Goal: Task Accomplishment & Management: Complete application form

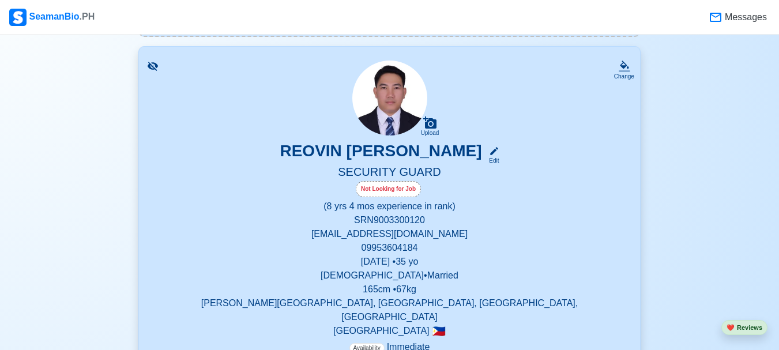
scroll to position [231, 0]
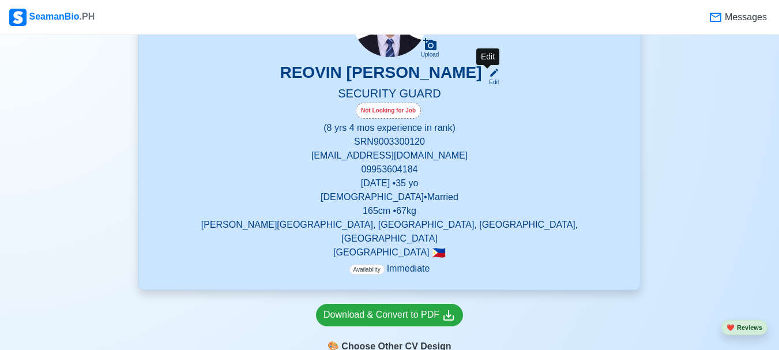
click at [491, 75] on icon at bounding box center [494, 72] width 10 height 10
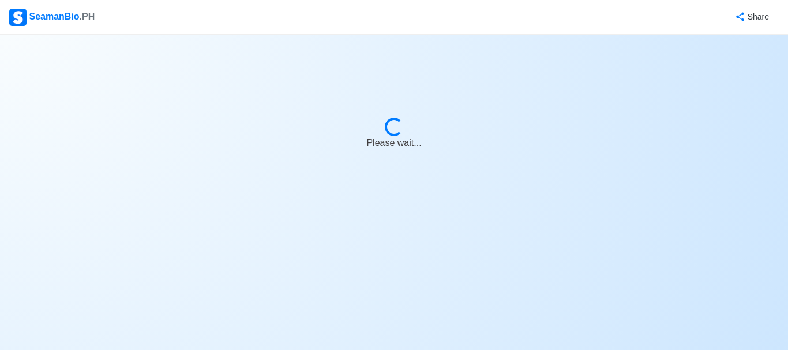
select select "Not Looking for Job"
select select "Not Visible for Hiring"
select select "Married"
select select "[DEMOGRAPHIC_DATA]"
select select "PH"
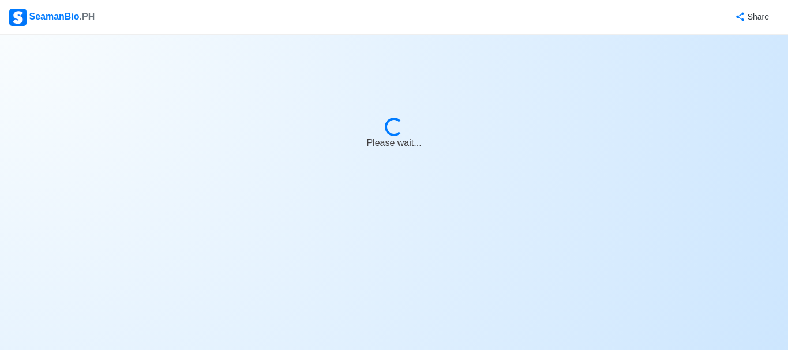
select select "8"
select select "4"
select select "4102416000000"
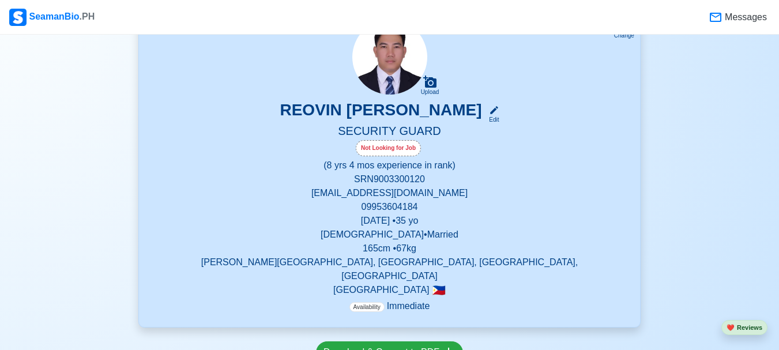
scroll to position [173, 0]
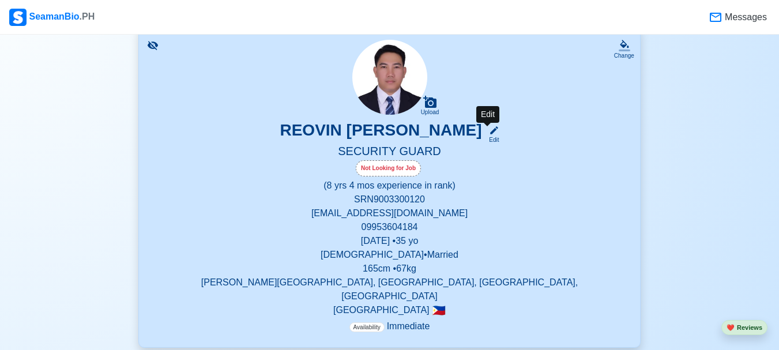
click at [492, 137] on div "Edit" at bounding box center [491, 139] width 15 height 9
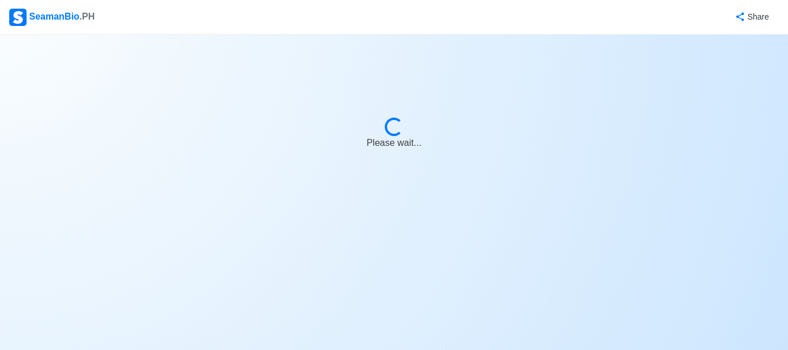
select select "Not Looking for Job"
select select "Not Visible for Hiring"
select select "Married"
select select "[DEMOGRAPHIC_DATA]"
select select "PH"
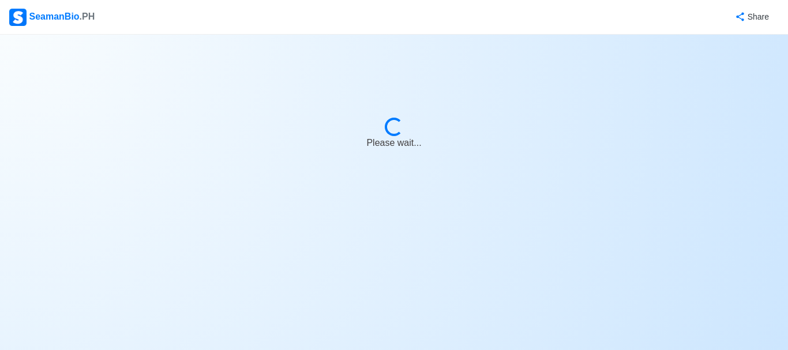
select select "8"
select select "4"
select select "4102416000000"
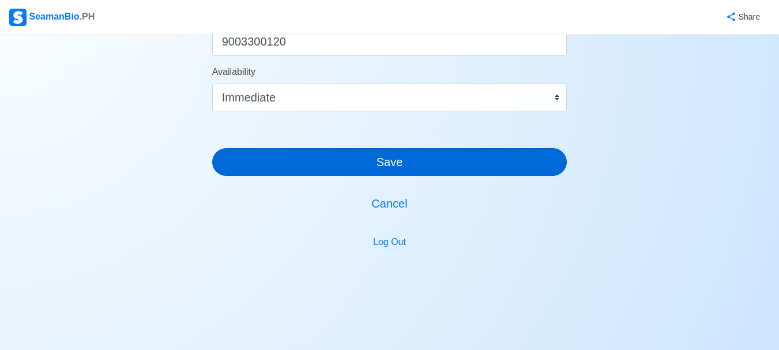
scroll to position [533, 0]
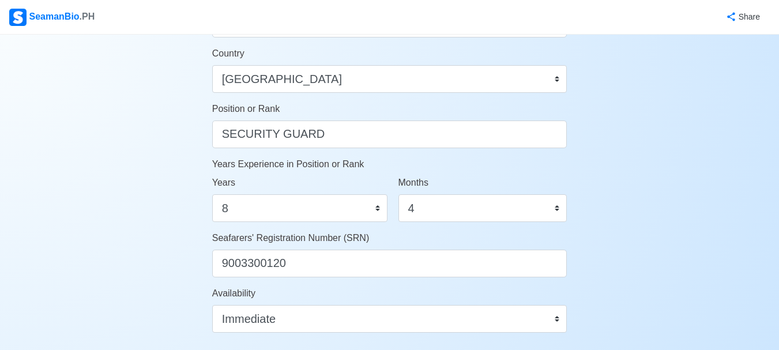
click at [679, 295] on div "Account Setup 🗂️ Your Job Status Onboard Actively Looking for Job Not Looking f…" at bounding box center [389, 27] width 779 height 1052
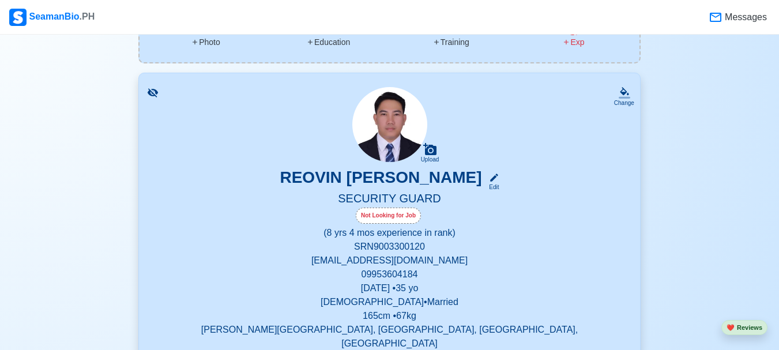
scroll to position [115, 0]
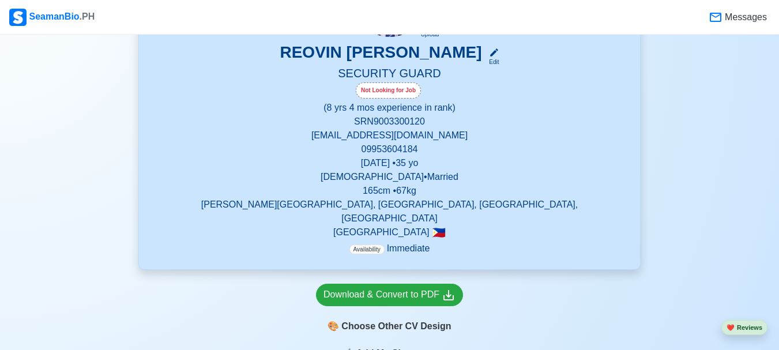
scroll to position [231, 0]
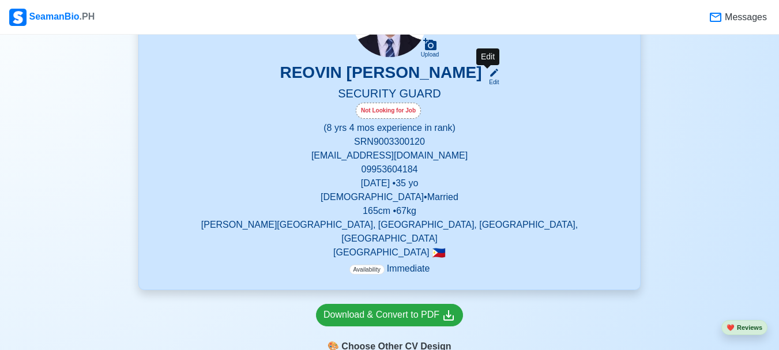
click at [494, 80] on div "Edit" at bounding box center [491, 82] width 15 height 9
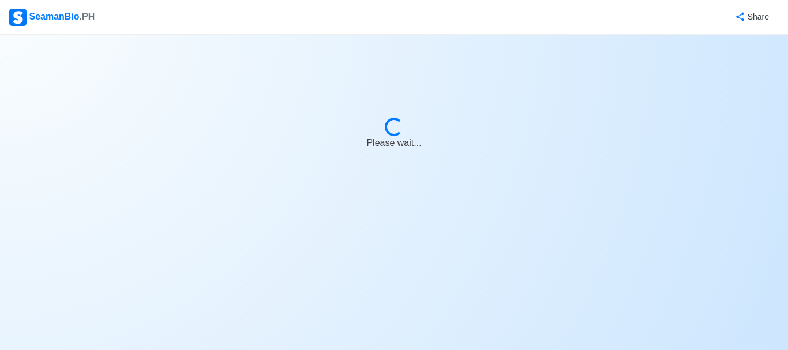
select select "Not Looking for Job"
select select "Not Visible for Hiring"
select select "Married"
select select "[DEMOGRAPHIC_DATA]"
select select "PH"
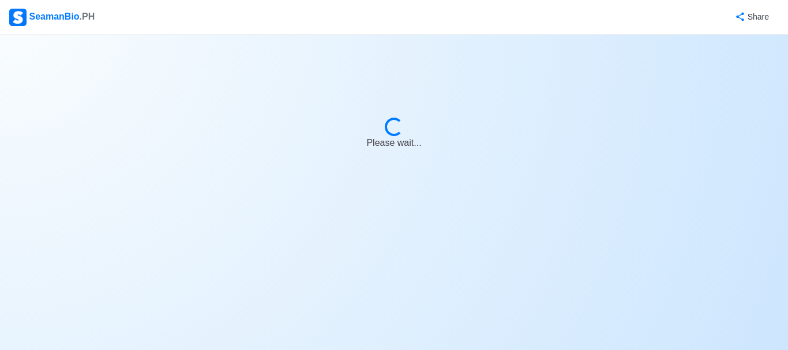
select select "8"
select select "4"
select select "4102416000000"
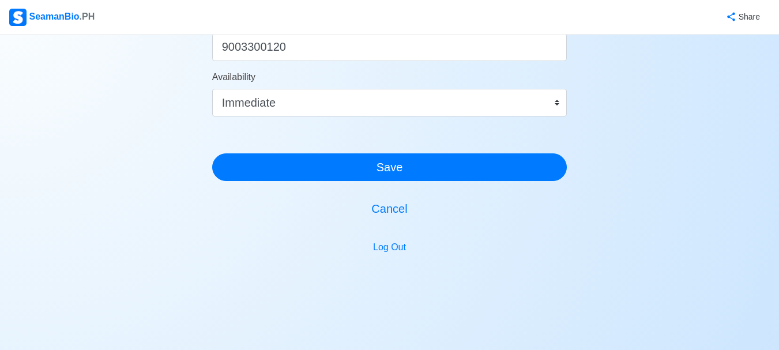
scroll to position [764, 0]
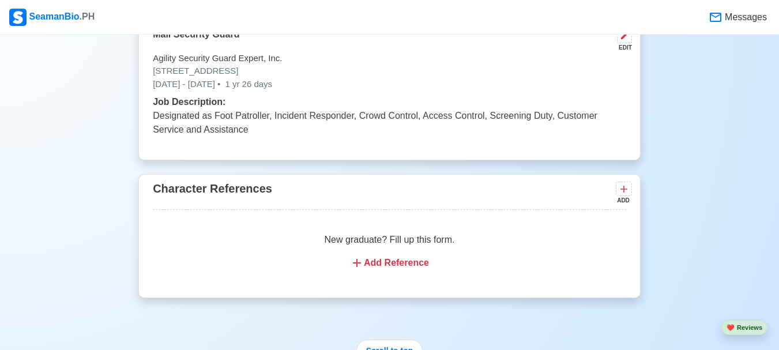
scroll to position [2820, 0]
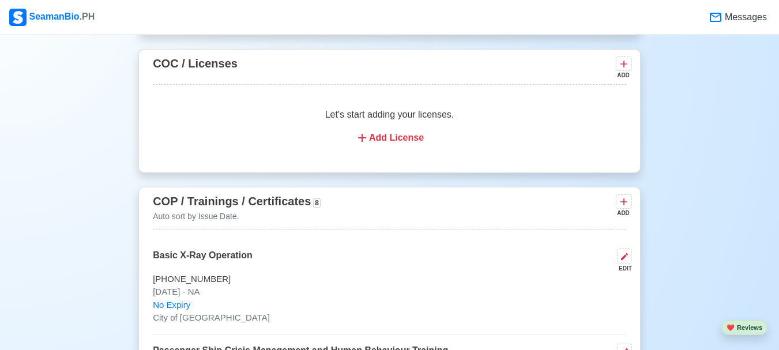
scroll to position [1672, 0]
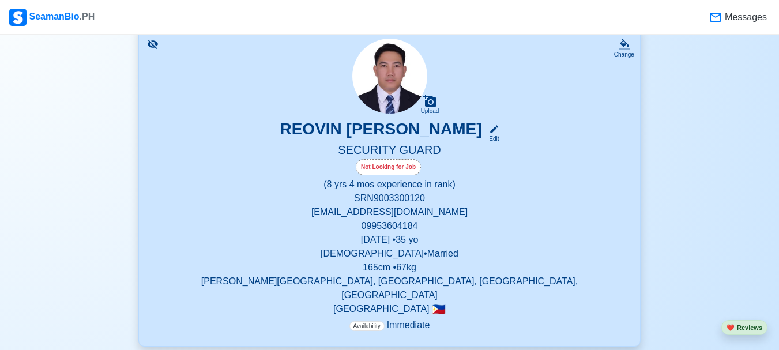
scroll to position [173, 0]
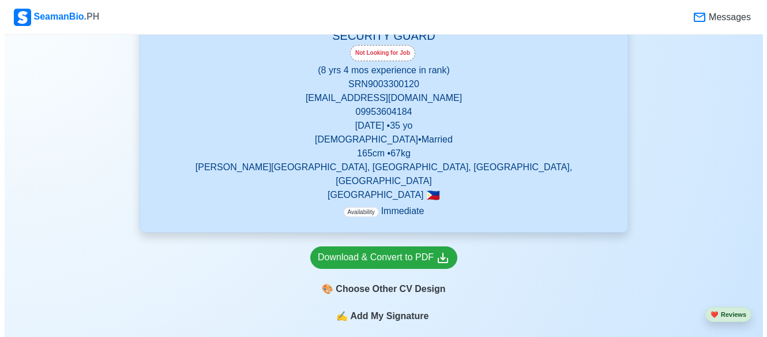
scroll to position [346, 0]
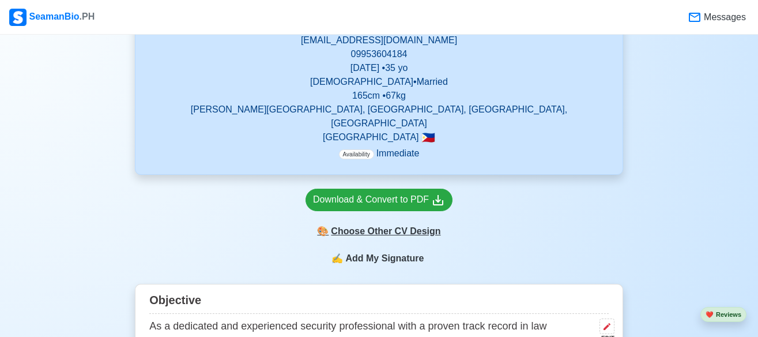
click at [386, 223] on div "🎨 Choose Other CV Design" at bounding box center [379, 231] width 147 height 22
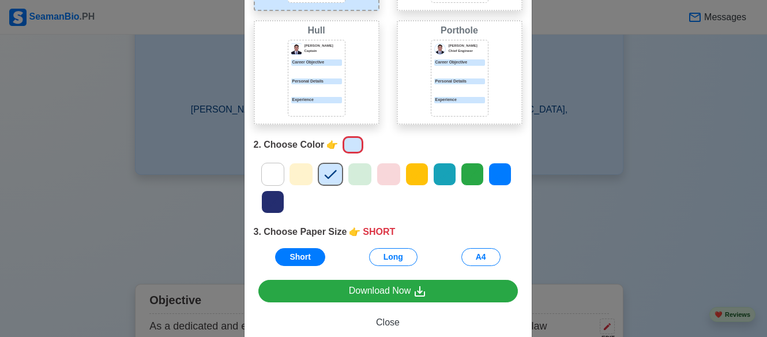
scroll to position [58, 0]
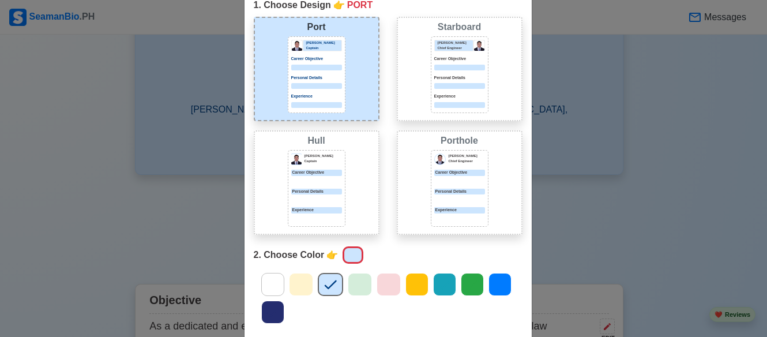
click at [661, 163] on div "Choose Other CV Design × Close 1. Choose Design 👉 PORT Port [PERSON_NAME] Capta…" at bounding box center [383, 168] width 767 height 337
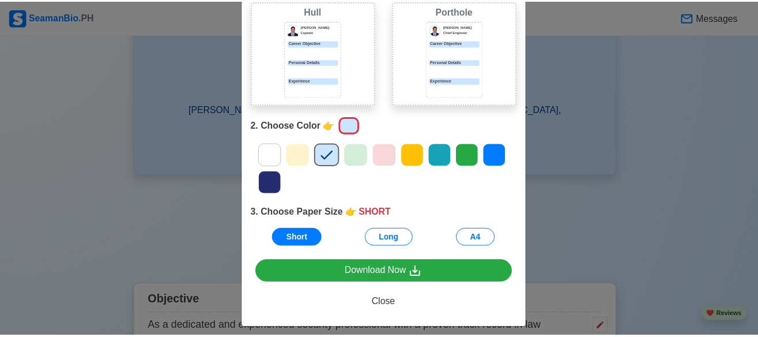
scroll to position [195, 0]
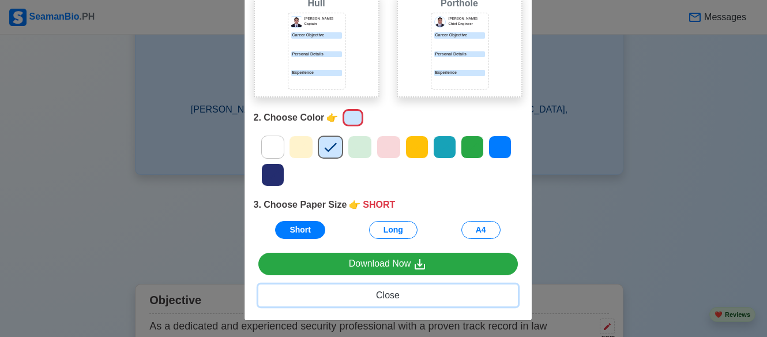
click at [379, 296] on span "Close" at bounding box center [388, 295] width 24 height 10
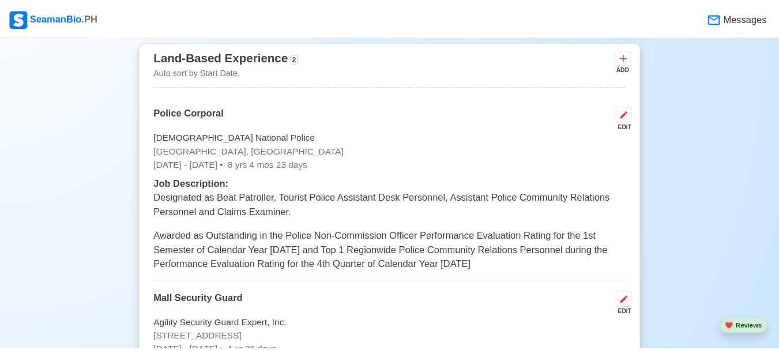
scroll to position [2907, 0]
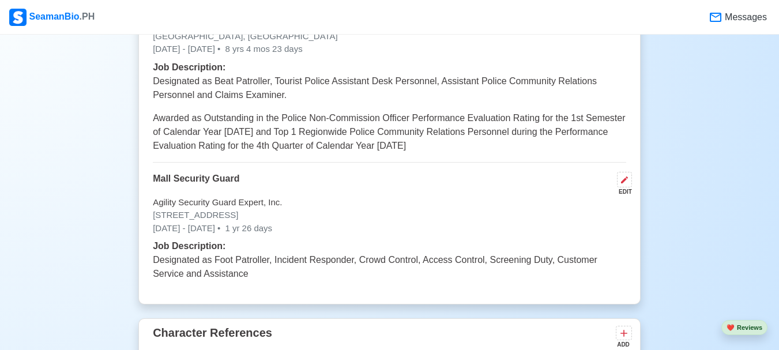
click at [338, 172] on div "Mall Security Guard EDIT" at bounding box center [389, 184] width 473 height 24
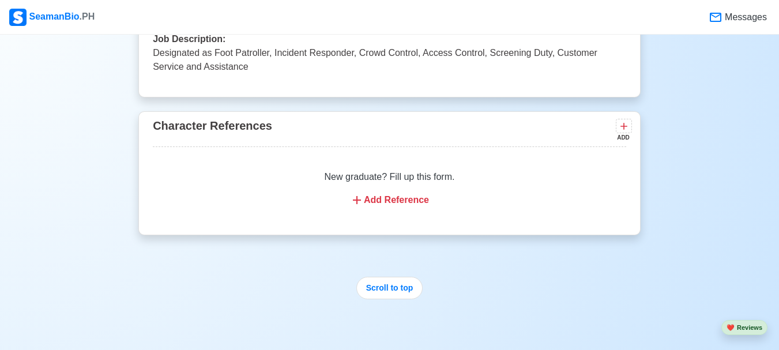
scroll to position [3281, 0]
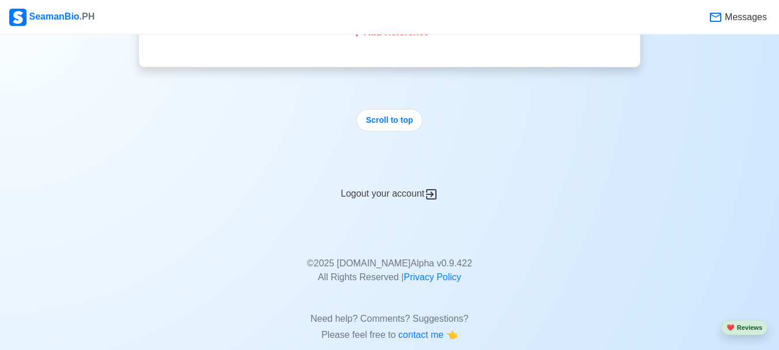
click at [382, 175] on div "Logout your account" at bounding box center [389, 187] width 502 height 28
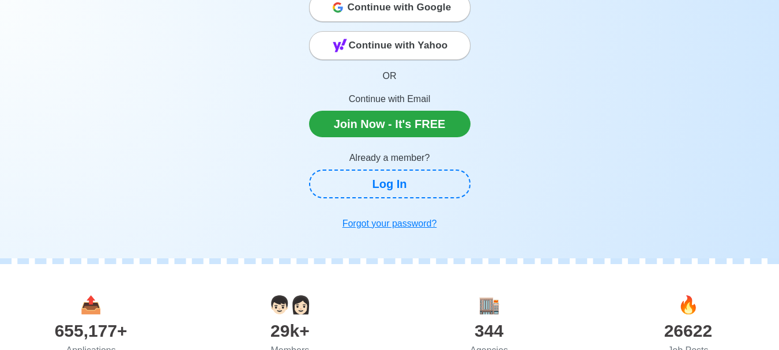
scroll to position [115, 0]
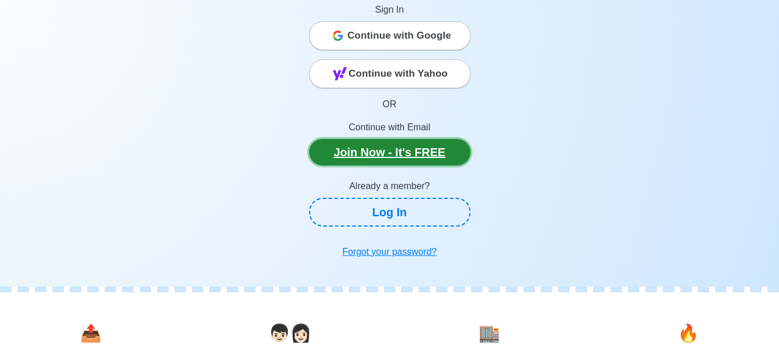
click at [377, 154] on link "Join Now - It's FREE" at bounding box center [389, 152] width 161 height 27
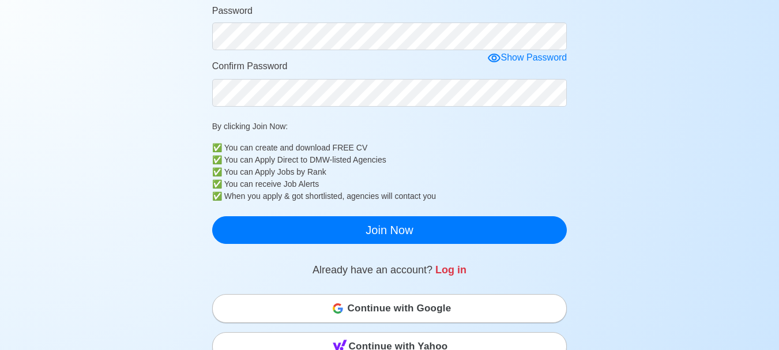
scroll to position [115, 0]
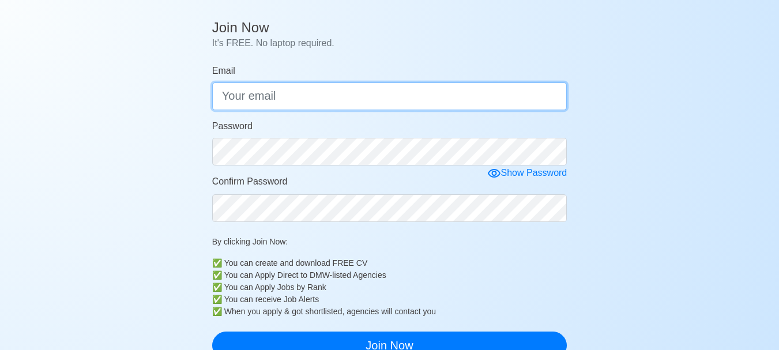
click at [274, 96] on input "Email" at bounding box center [389, 96] width 355 height 28
type input "r"
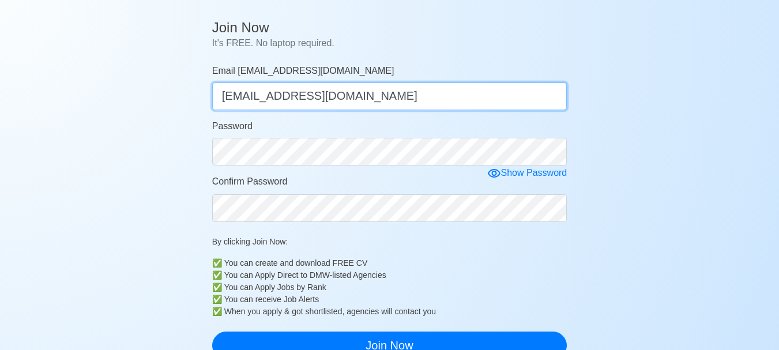
type input "reovinbacuetes11@gamail.com"
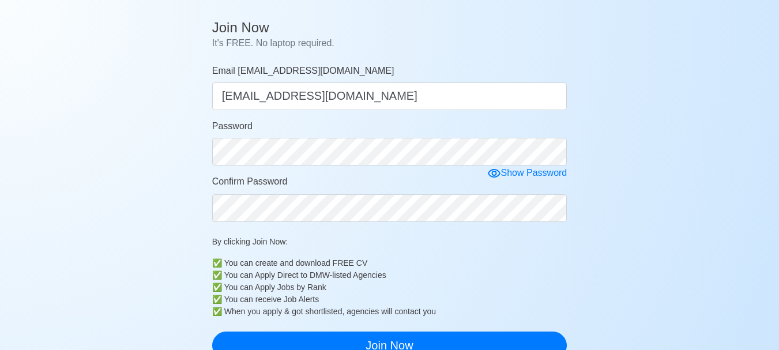
click at [513, 171] on form "Email reovinbacuetes11@gamail.com reovinbacuetes11@gamail.com Password Show Pas…" at bounding box center [389, 211] width 355 height 295
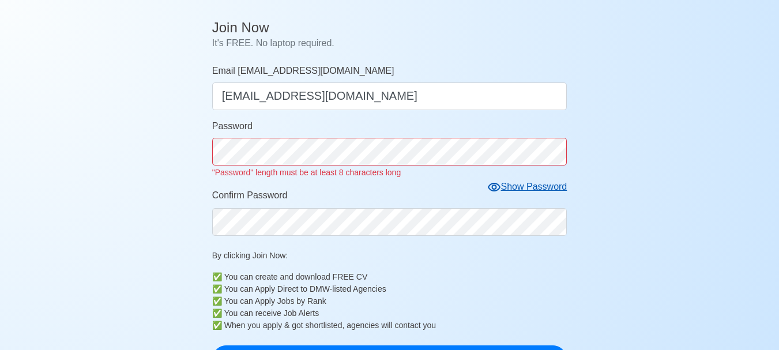
click at [530, 186] on div "Show Password" at bounding box center [527, 187] width 80 height 14
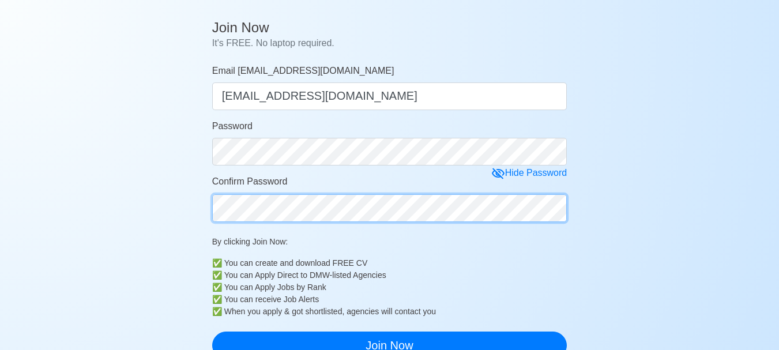
click at [232, 224] on form "Email reovinbacuetes11@gamail.com reovinbacuetes11@gamail.com Password Hide Pas…" at bounding box center [389, 211] width 355 height 295
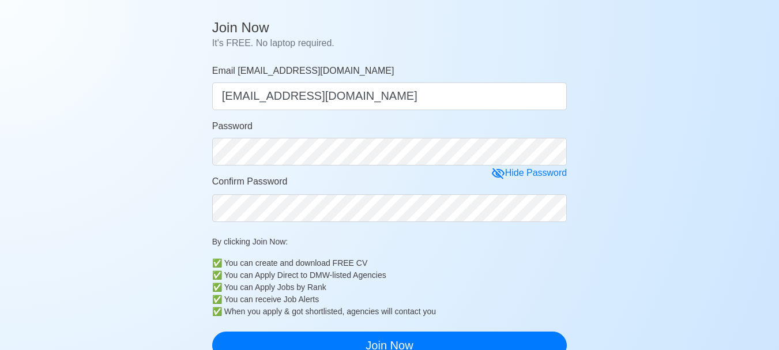
click at [529, 249] on div "By clicking Join Now: ✅ You can create and download FREE CV ✅ You can Apply Dir…" at bounding box center [389, 277] width 355 height 82
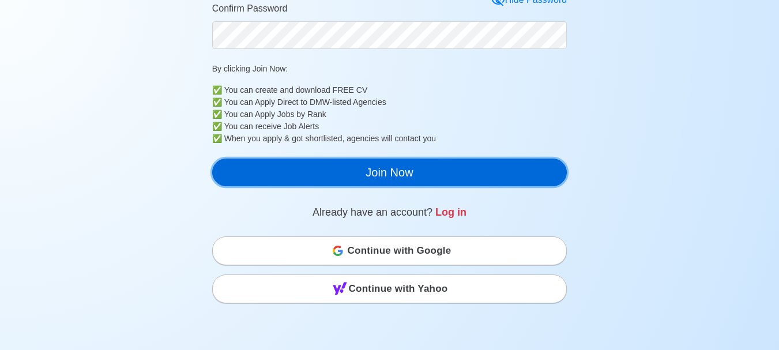
click at [375, 179] on button "Join Now" at bounding box center [389, 173] width 355 height 28
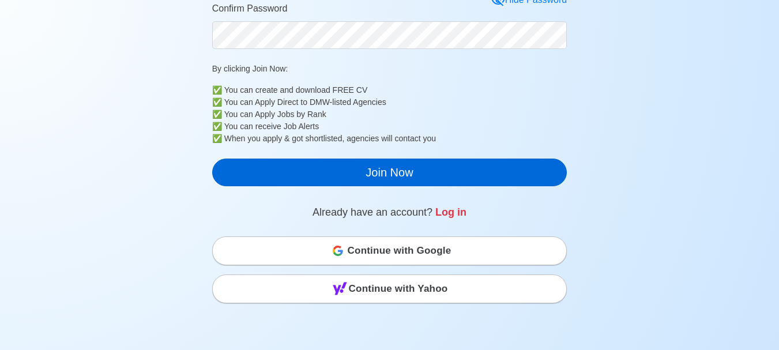
scroll to position [14, 0]
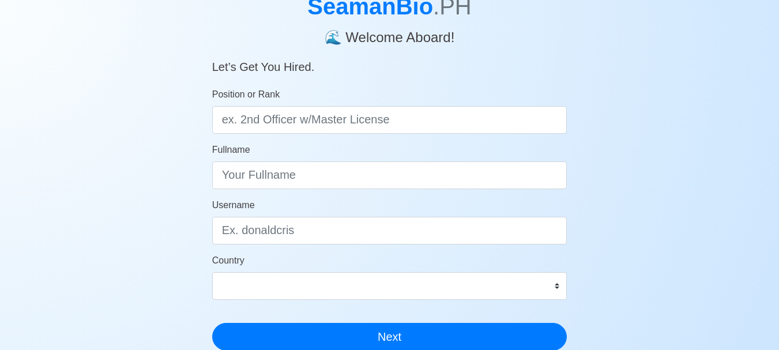
scroll to position [58, 0]
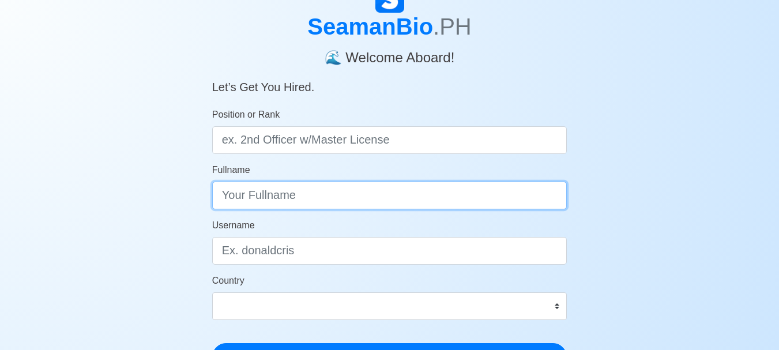
click at [314, 197] on input "Fullname" at bounding box center [389, 196] width 355 height 28
type input "Reovin Bacuetes"
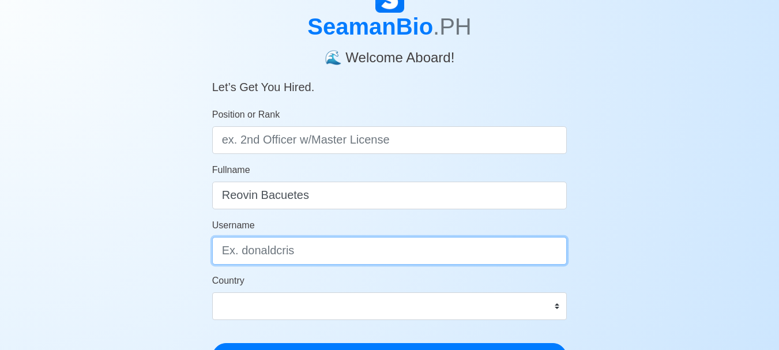
click at [311, 256] on input "Username" at bounding box center [389, 251] width 355 height 28
type input "Rbacuetes"
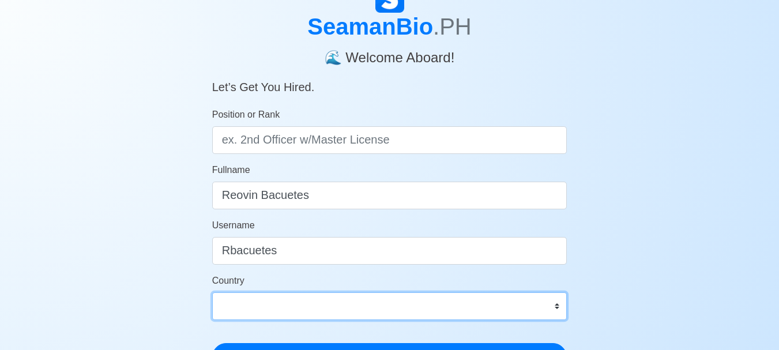
click at [553, 307] on select "[GEOGRAPHIC_DATA] [GEOGRAPHIC_DATA] [GEOGRAPHIC_DATA] [GEOGRAPHIC_DATA] [US_STA…" at bounding box center [389, 306] width 355 height 28
select select "PH"
click at [212, 292] on select "[GEOGRAPHIC_DATA] [GEOGRAPHIC_DATA] [GEOGRAPHIC_DATA] [GEOGRAPHIC_DATA] [US_STA…" at bounding box center [389, 306] width 355 height 28
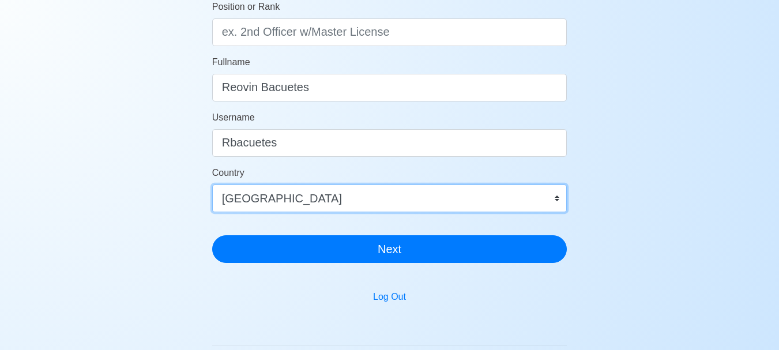
scroll to position [173, 0]
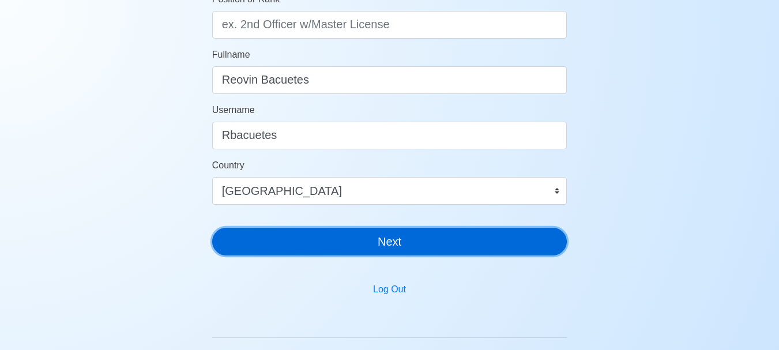
click at [412, 246] on button "Next" at bounding box center [389, 242] width 355 height 28
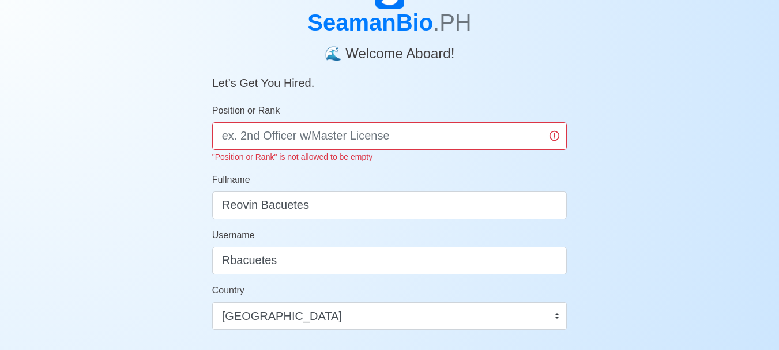
scroll to position [58, 0]
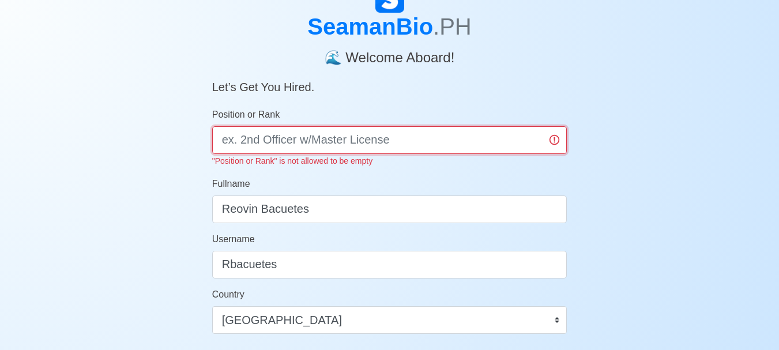
click at [281, 141] on input "Position or Rank" at bounding box center [389, 140] width 355 height 28
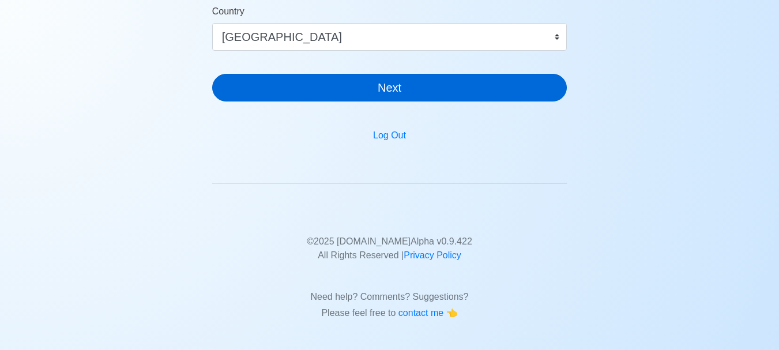
type input "Security Guard"
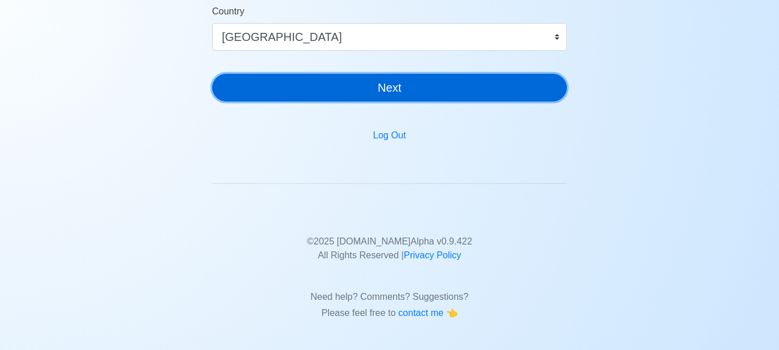
scroll to position [327, 0]
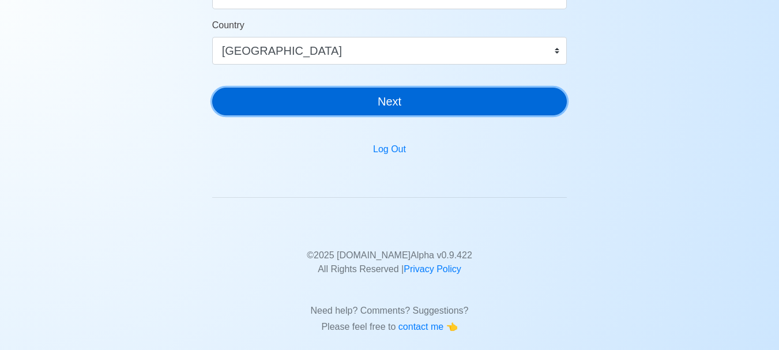
click at [319, 90] on button "Next" at bounding box center [389, 102] width 355 height 28
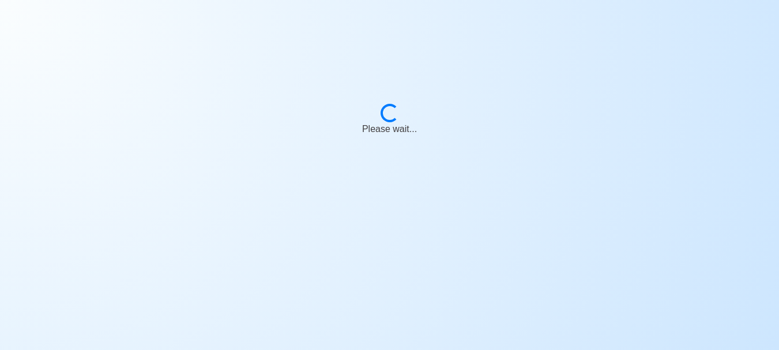
scroll to position [0, 0]
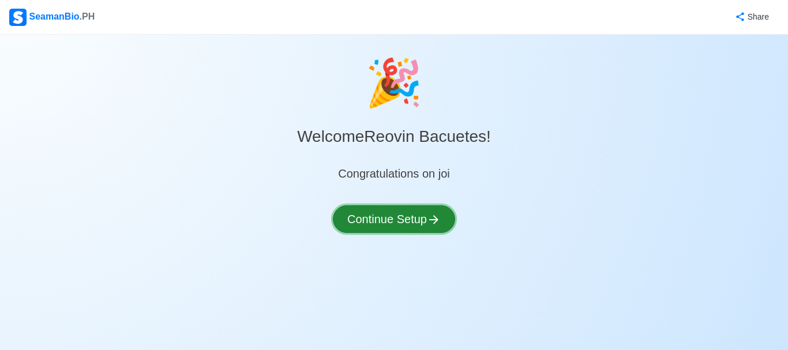
click at [395, 219] on button "Continue Setup" at bounding box center [394, 219] width 122 height 28
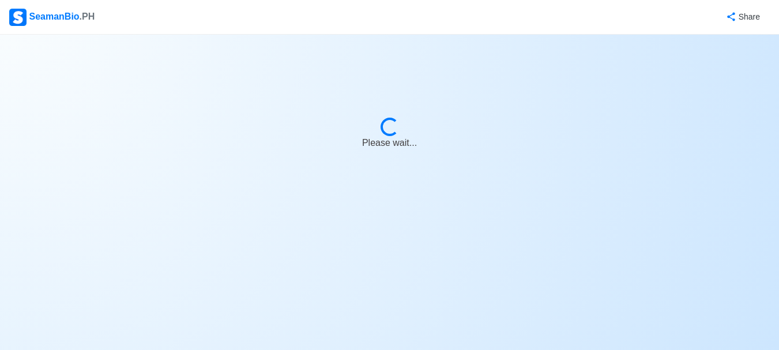
select select "Visible for Hiring"
select select "PH"
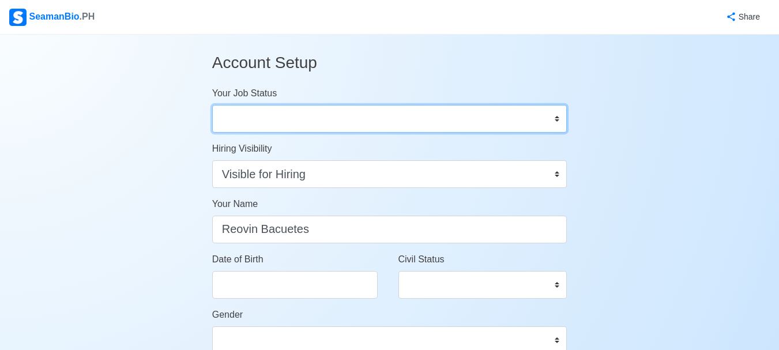
click at [559, 121] on select "Onboard Actively Looking for Job Not Looking for Job" at bounding box center [389, 119] width 355 height 28
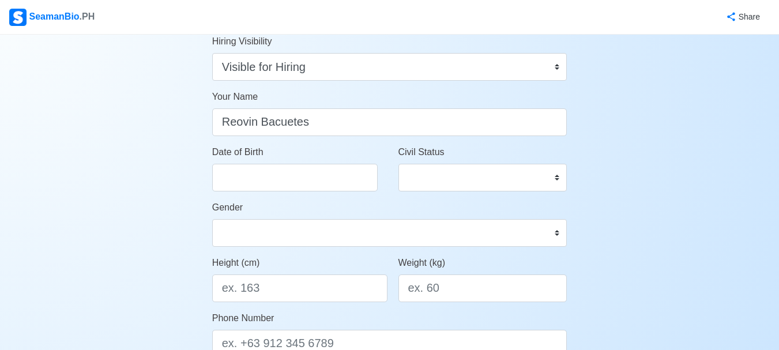
scroll to position [115, 0]
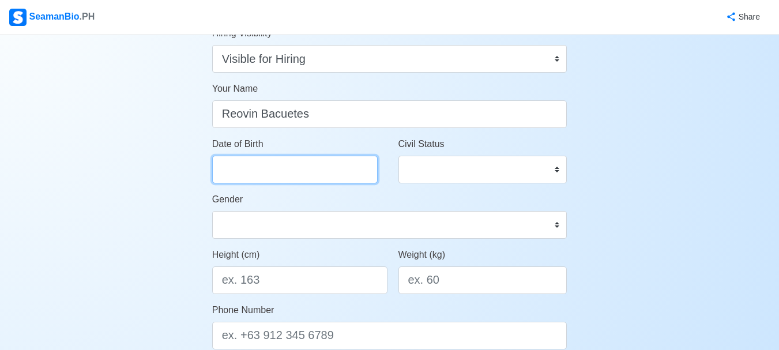
click at [288, 157] on input "Date of Birth" at bounding box center [294, 170] width 165 height 28
select select "****"
select select "*********"
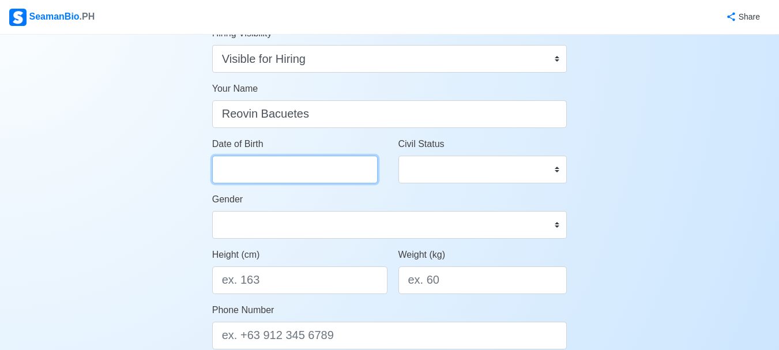
select select "****"
select select "*********"
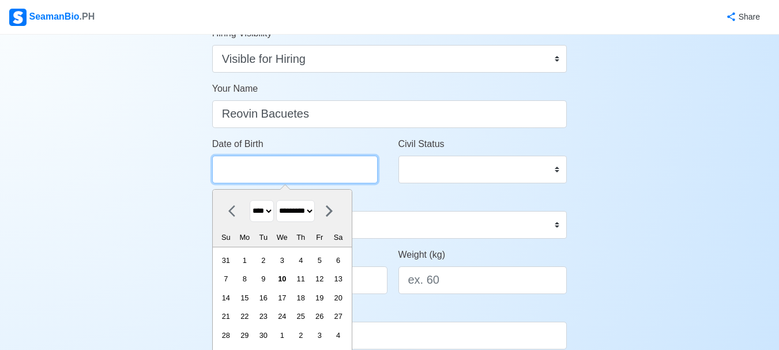
click at [241, 159] on input "Date of Birth" at bounding box center [294, 170] width 165 height 28
type input "[DATE]"
select select "****"
select select "*****"
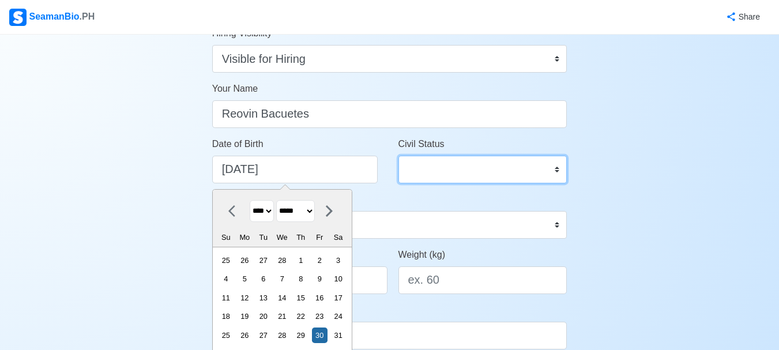
click at [559, 172] on select "Single Married Widowed Separated" at bounding box center [482, 170] width 169 height 28
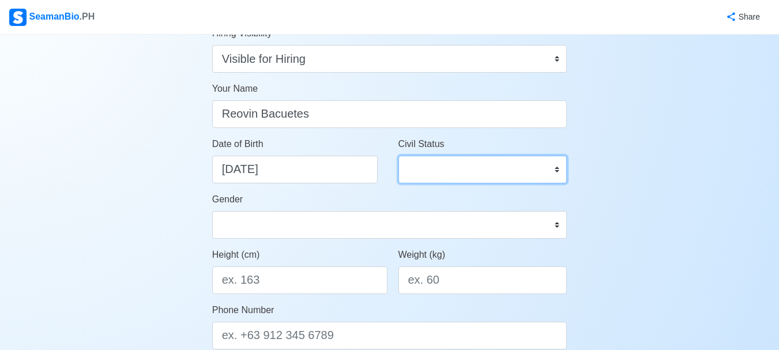
select select "Married"
click at [398, 156] on select "Single Married Widowed Separated" at bounding box center [482, 170] width 169 height 28
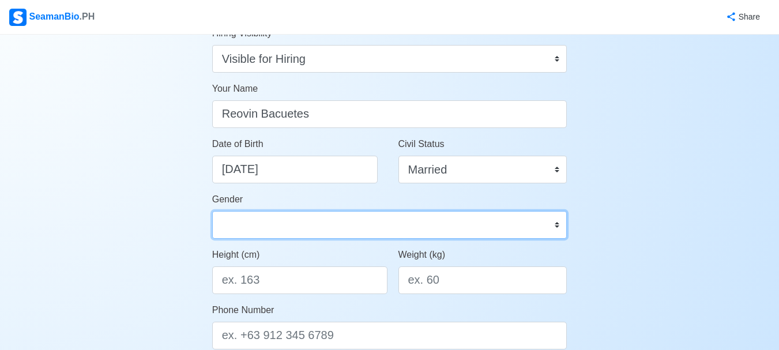
click at [552, 224] on select "[DEMOGRAPHIC_DATA] [DEMOGRAPHIC_DATA]" at bounding box center [389, 225] width 355 height 28
select select "[DEMOGRAPHIC_DATA]"
click at [212, 211] on select "[DEMOGRAPHIC_DATA] [DEMOGRAPHIC_DATA]" at bounding box center [389, 225] width 355 height 28
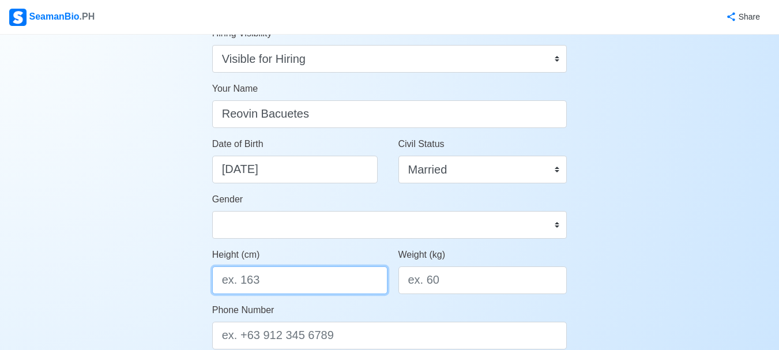
click at [341, 277] on input "Height (cm)" at bounding box center [299, 280] width 175 height 28
type input "165"
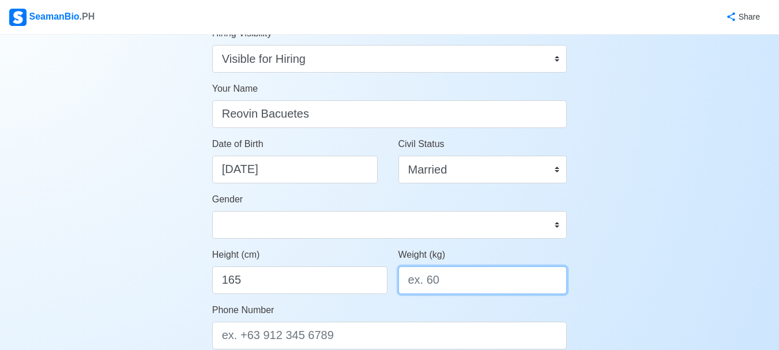
click at [445, 283] on input "Weight (kg)" at bounding box center [482, 280] width 169 height 28
type input "67"
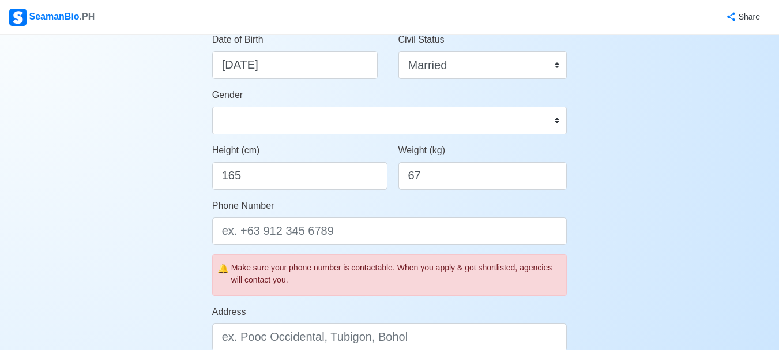
scroll to position [231, 0]
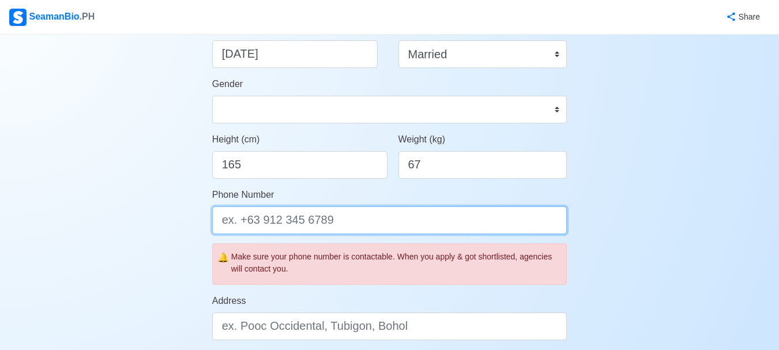
click at [386, 221] on input "Phone Number" at bounding box center [389, 220] width 355 height 28
type input "="
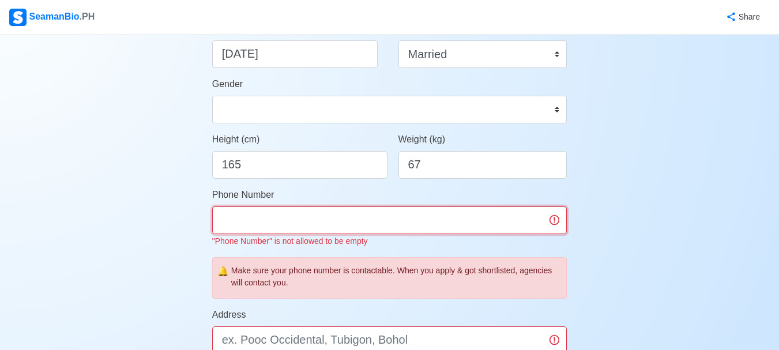
type input "="
click at [265, 219] on input "[PHONE_NUMBER]" at bounding box center [389, 220] width 355 height 28
click at [291, 223] on input "[PHONE_NUMBER]" at bounding box center [389, 220] width 355 height 28
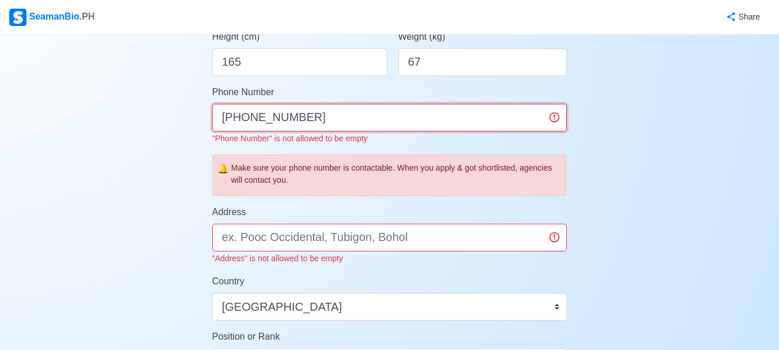
scroll to position [360, 0]
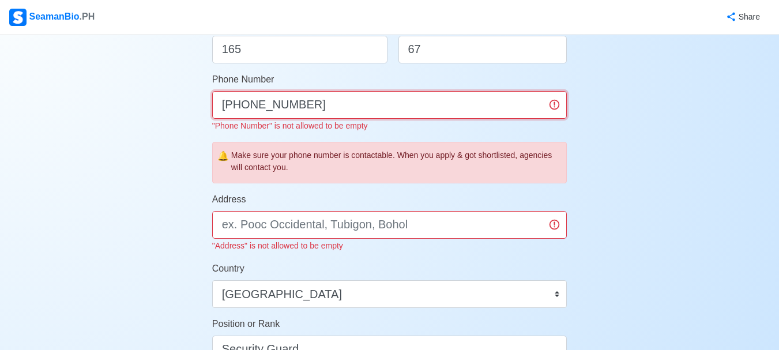
type input "[PHONE_NUMBER]"
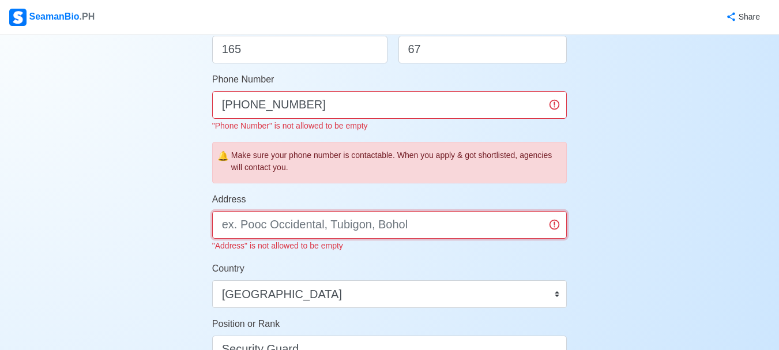
click at [482, 220] on input "Address" at bounding box center [389, 225] width 355 height 28
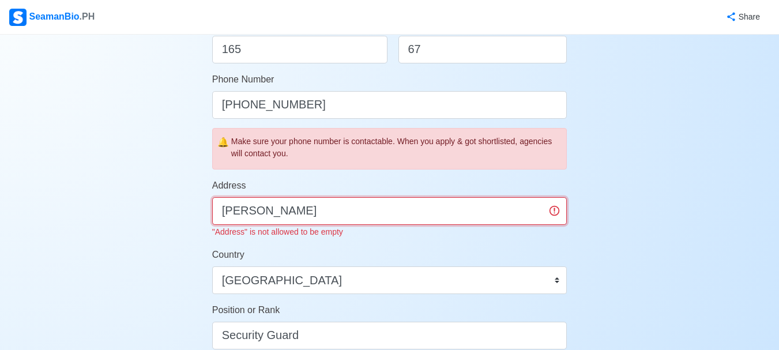
type input "[PERSON_NAME]"
